Goal: Task Accomplishment & Management: Manage account settings

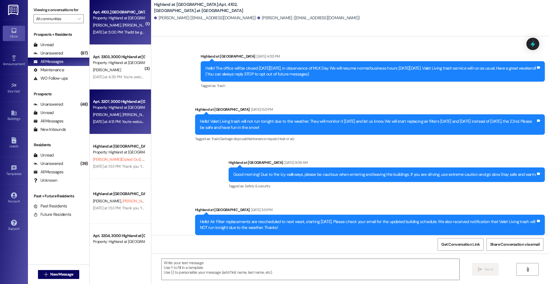
scroll to position [2606, 0]
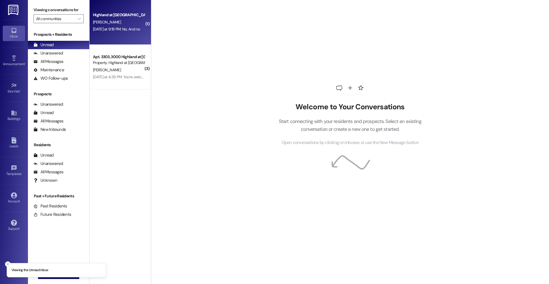
click at [98, 32] on div "Yesterday at 9:19 PM: No. And no Yesterday at 9:19 PM: No. And no" at bounding box center [116, 29] width 47 height 5
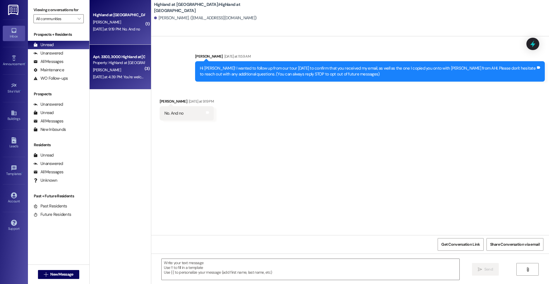
click at [110, 66] on div "[PERSON_NAME]" at bounding box center [118, 69] width 53 height 7
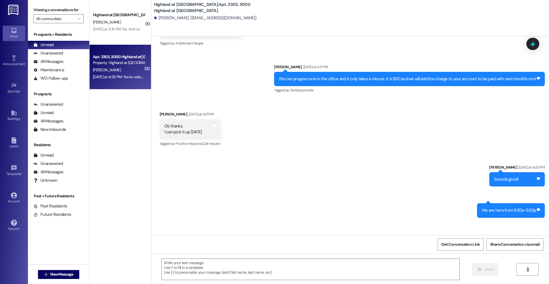
scroll to position [3436, 0]
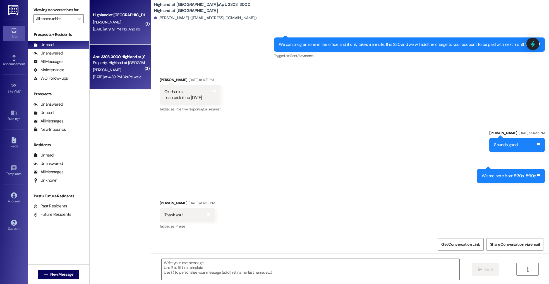
click at [106, 10] on div "Highland at Spring Hill Prospect C. Hinds Yesterday at 9:19 PM: No. And no Yest…" at bounding box center [120, 22] width 61 height 45
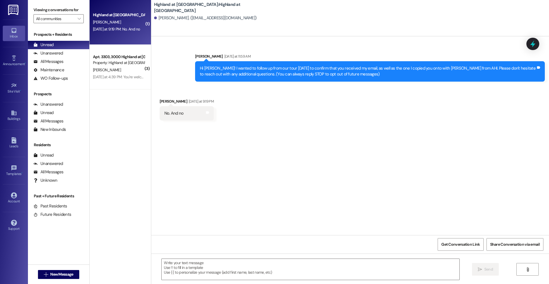
scroll to position [0, 0]
click at [19, 205] on div "Account Go to Account" at bounding box center [14, 197] width 22 height 27
click at [18, 194] on link "Account" at bounding box center [14, 197] width 22 height 15
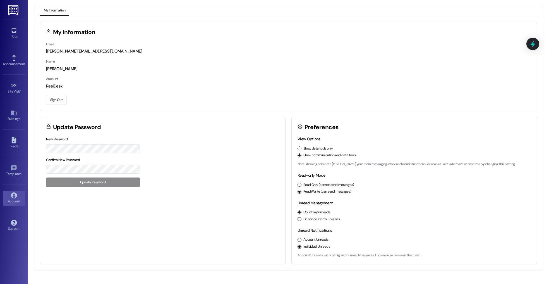
click at [63, 100] on button "Sign Out" at bounding box center [56, 100] width 21 height 10
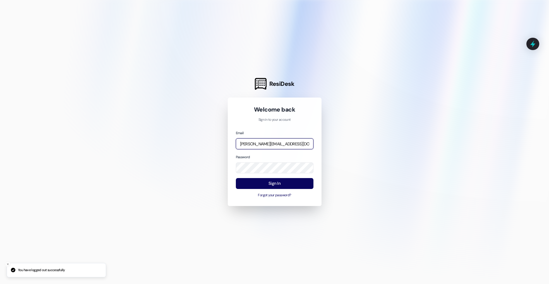
click at [281, 141] on input "rosemary@imsdevelopment.net" at bounding box center [275, 143] width 78 height 11
type input "[EMAIL_ADDRESS][DOMAIN_NAME]"
click at [278, 180] on button "Sign In" at bounding box center [275, 183] width 78 height 11
